Goal: Check status: Check status

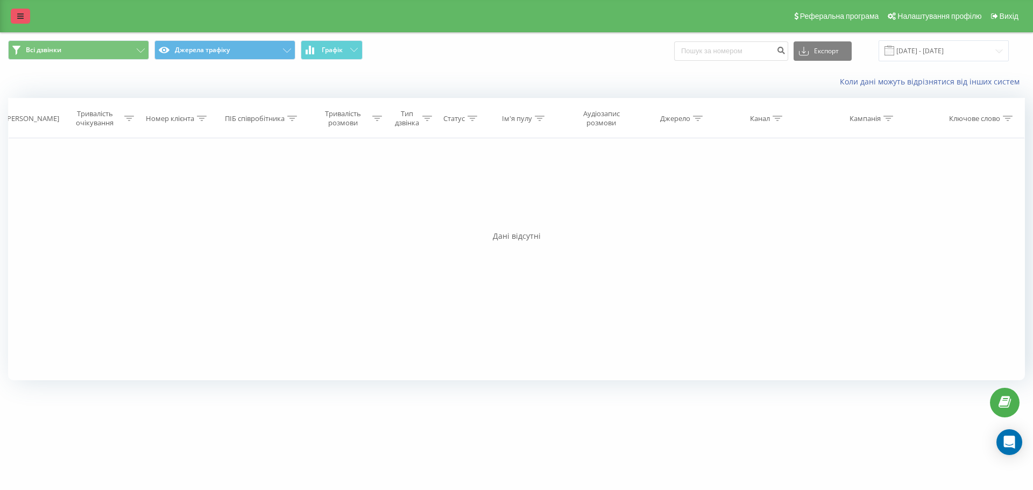
drag, startPoint x: 0, startPoint y: 0, endPoint x: 22, endPoint y: 19, distance: 29.0
click at [22, 19] on icon at bounding box center [20, 16] width 6 height 8
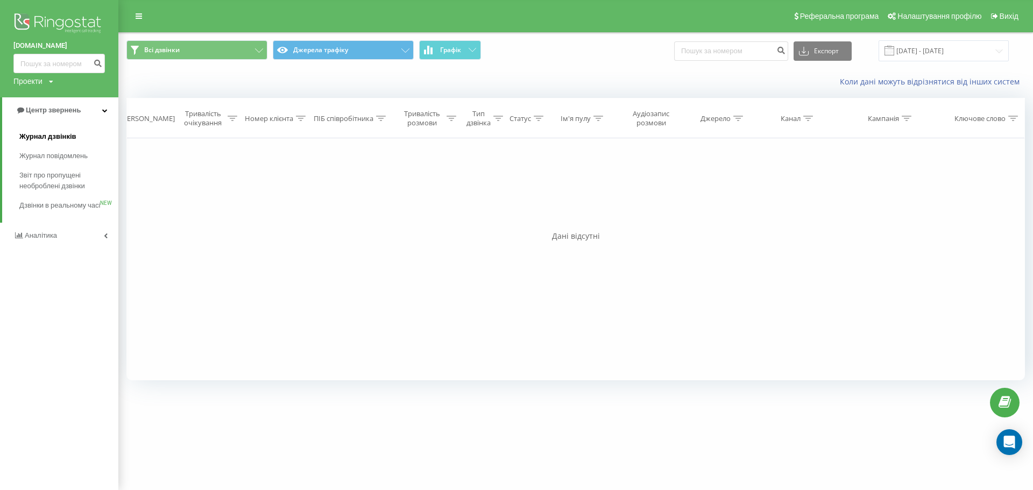
click at [52, 138] on span "Журнал дзвінків" at bounding box center [47, 136] width 57 height 11
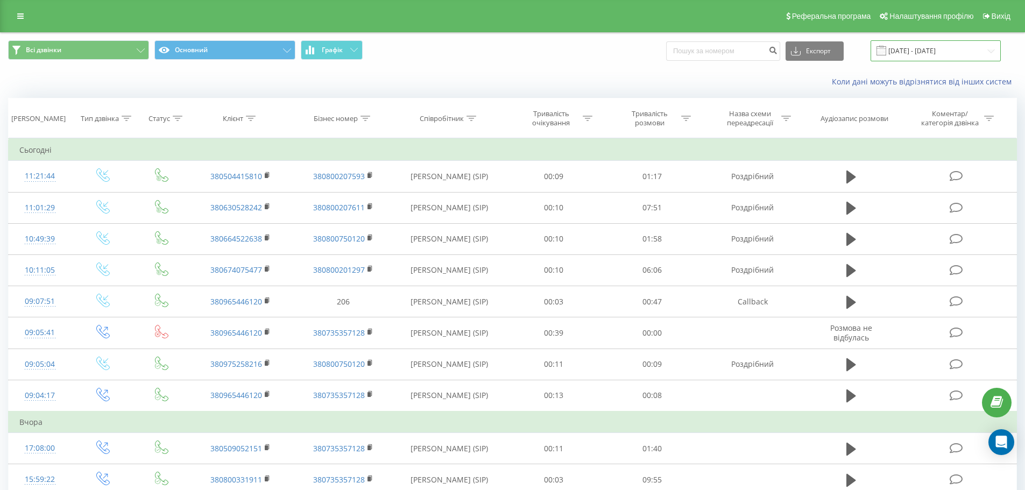
click at [941, 49] on input "[DATE] - [DATE]" at bounding box center [936, 50] width 130 height 21
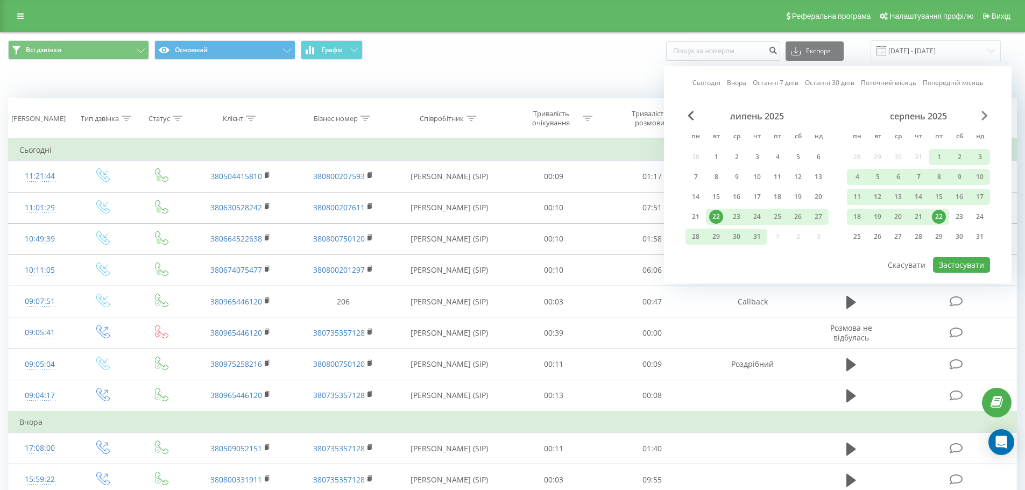
click at [985, 113] on span "Next Month" at bounding box center [984, 116] width 6 height 10
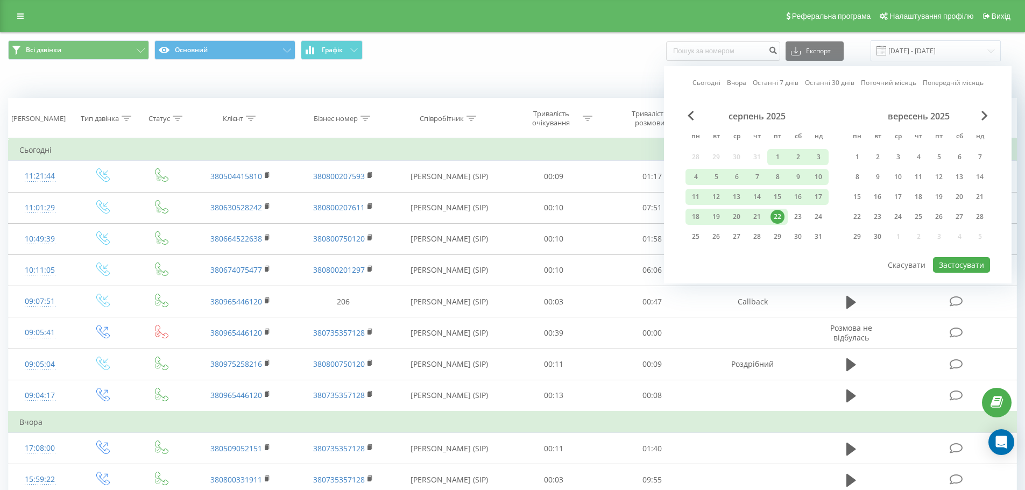
click at [780, 223] on div "22" at bounding box center [778, 217] width 14 height 14
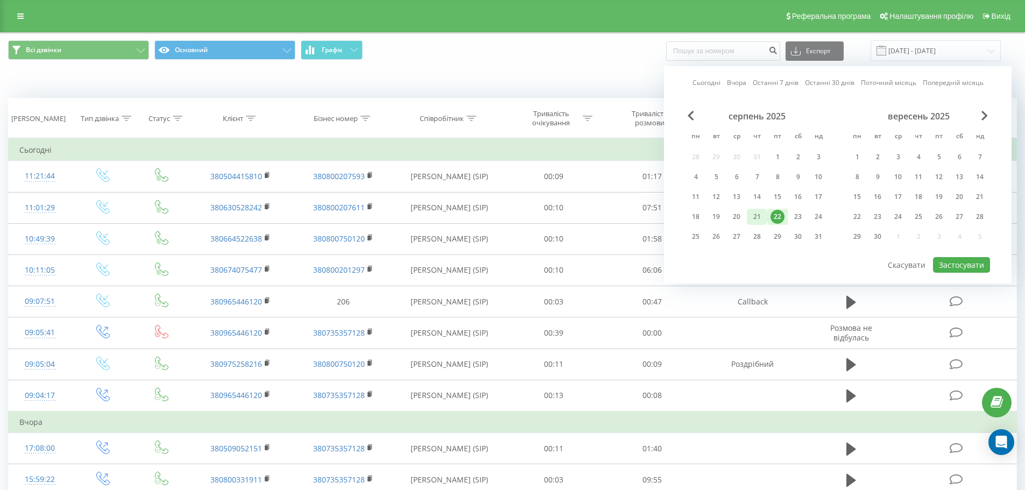
click at [754, 221] on div "21" at bounding box center [757, 217] width 14 height 14
click at [940, 265] on button "Застосувати" at bounding box center [961, 265] width 57 height 16
type input "21.08.2025 - 22.08.2025"
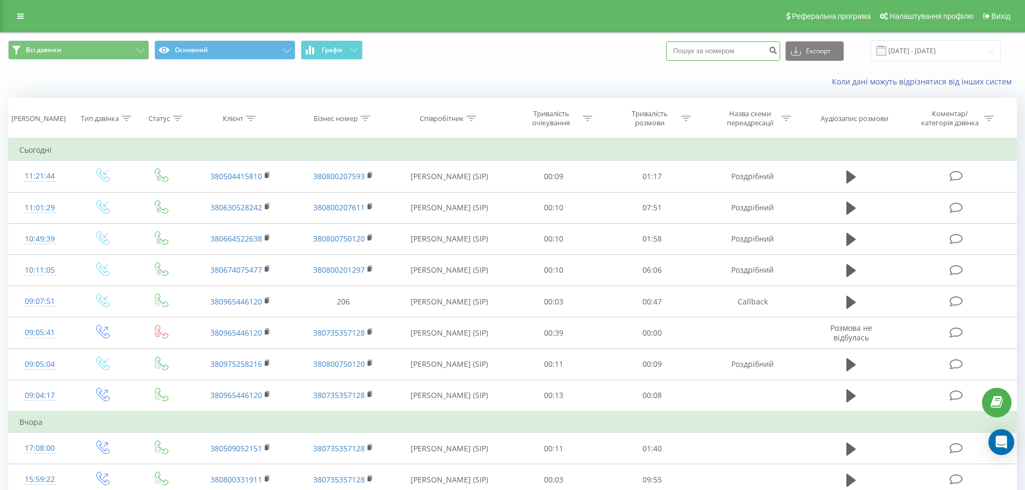
click at [709, 55] on input at bounding box center [723, 50] width 114 height 19
type input "2151"
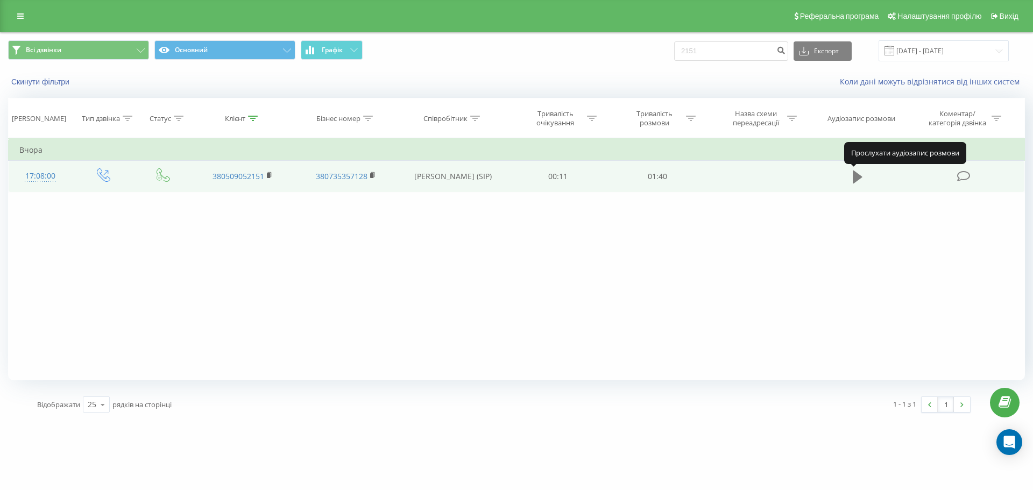
click at [860, 177] on icon at bounding box center [858, 177] width 10 height 13
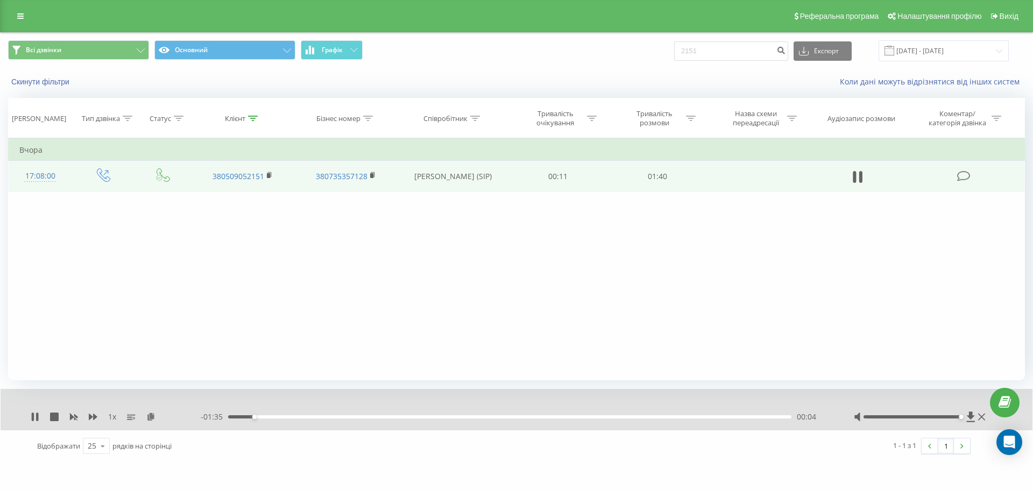
drag, startPoint x: 932, startPoint y: 416, endPoint x: 997, endPoint y: 421, distance: 64.7
click at [997, 421] on div "1 x - 01:35 00:04 00:04" at bounding box center [517, 409] width 1032 height 41
click at [37, 417] on icon at bounding box center [37, 417] width 2 height 9
